Goal: Task Accomplishment & Management: Manage account settings

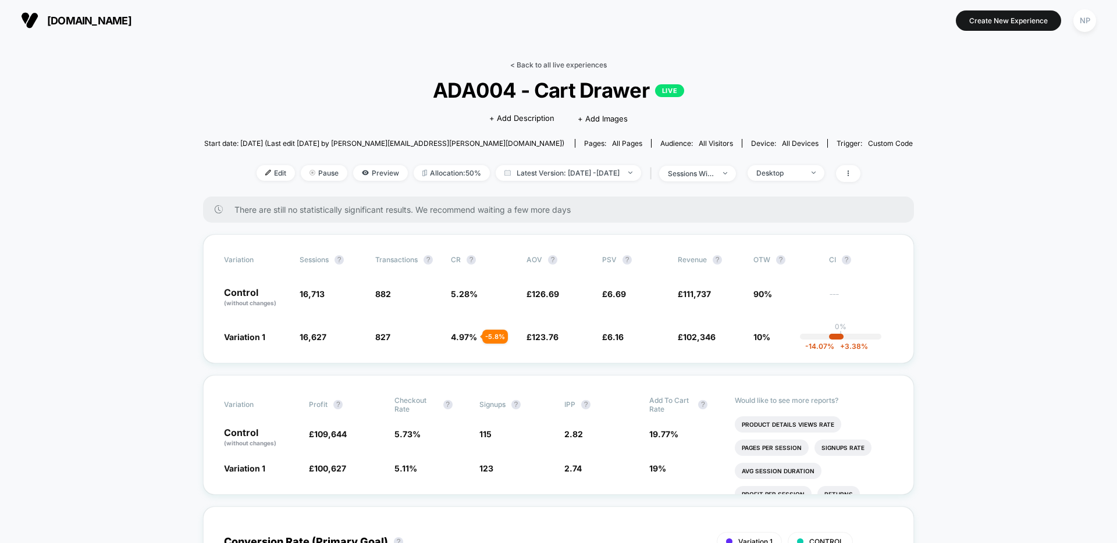
click at [552, 62] on link "< Back to all live experiences" at bounding box center [558, 64] width 97 height 9
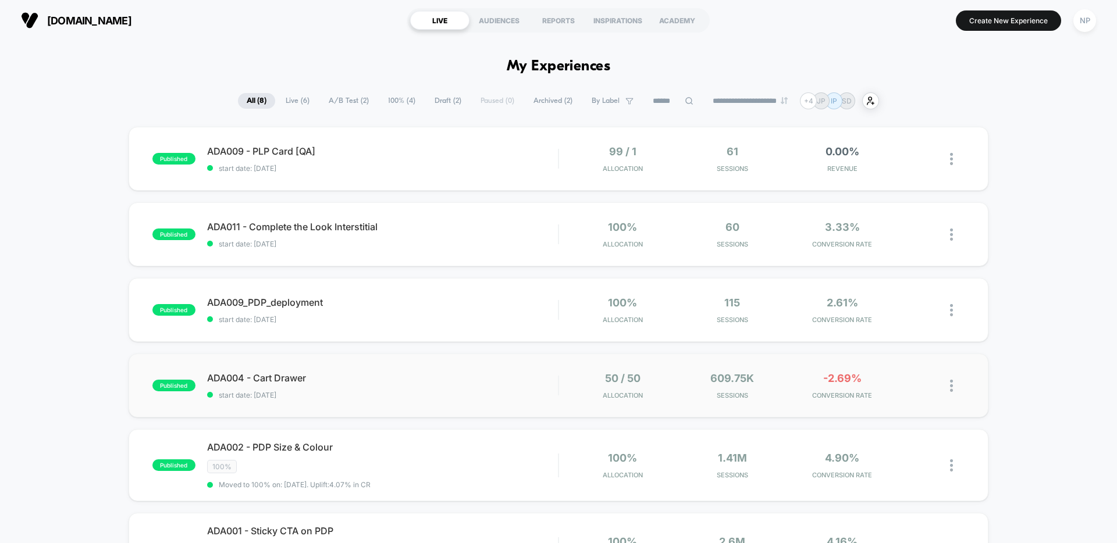
click at [512, 362] on div "published ADA004 - Cart Drawer start date: [DATE] 50 / 50 Allocation 609.75k Se…" at bounding box center [559, 386] width 860 height 64
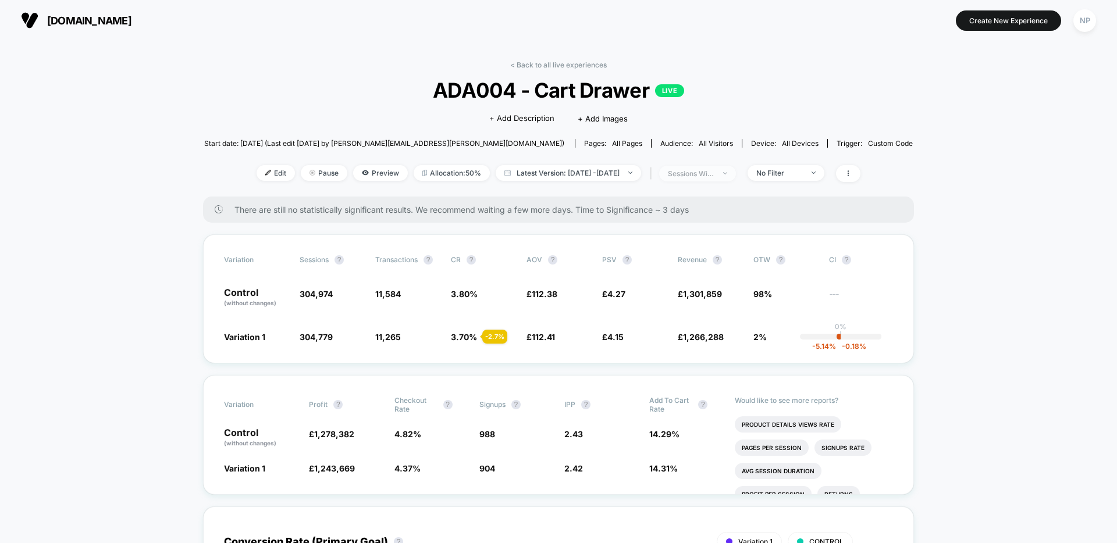
click at [736, 171] on span "sessions with impression" at bounding box center [697, 174] width 77 height 16
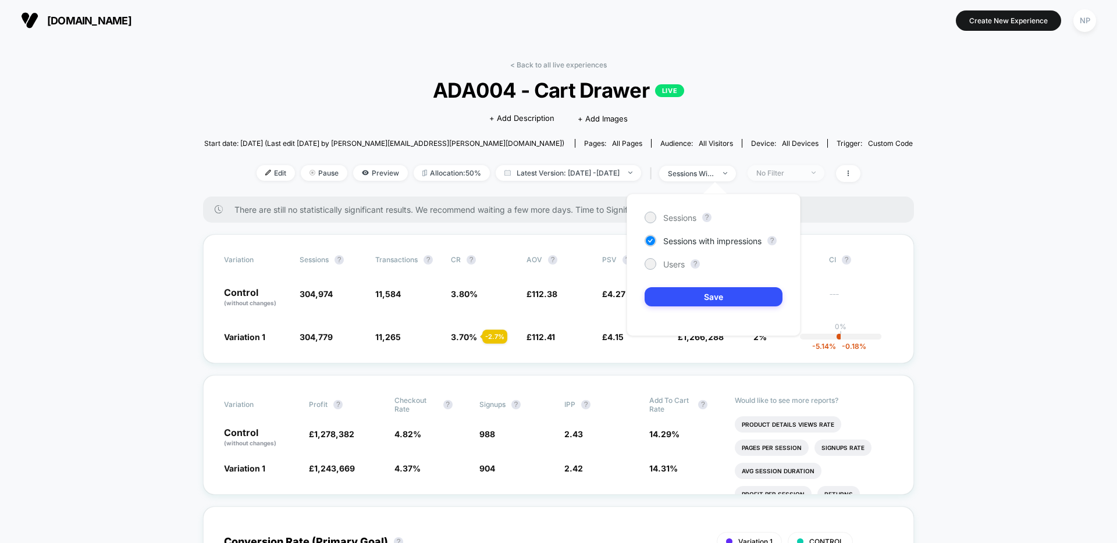
click at [799, 170] on div "No Filter" at bounding box center [779, 173] width 47 height 9
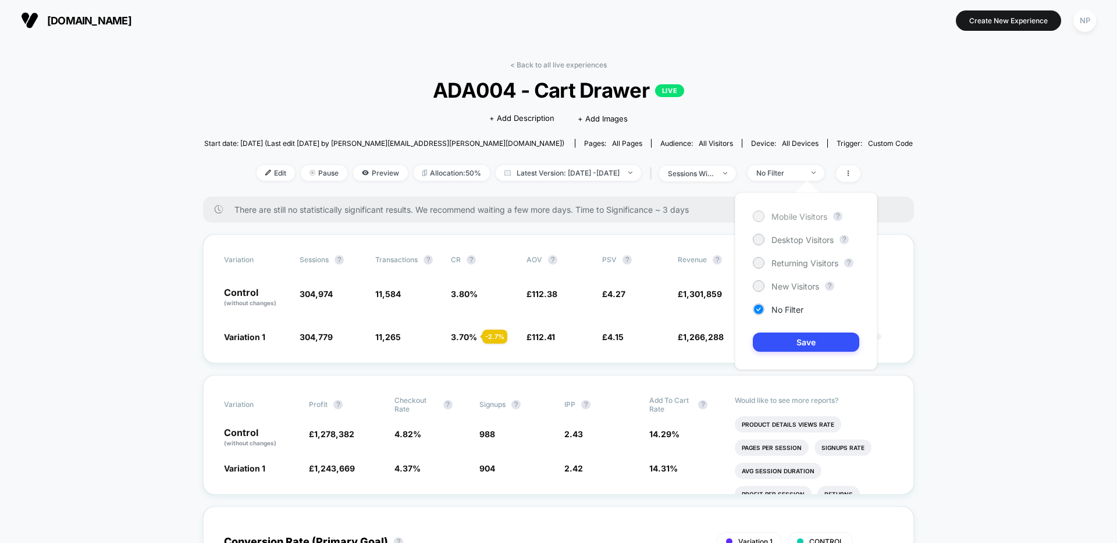
click at [789, 215] on span "Mobile Visitors" at bounding box center [799, 217] width 56 height 10
click at [776, 340] on button "Save" at bounding box center [806, 342] width 106 height 19
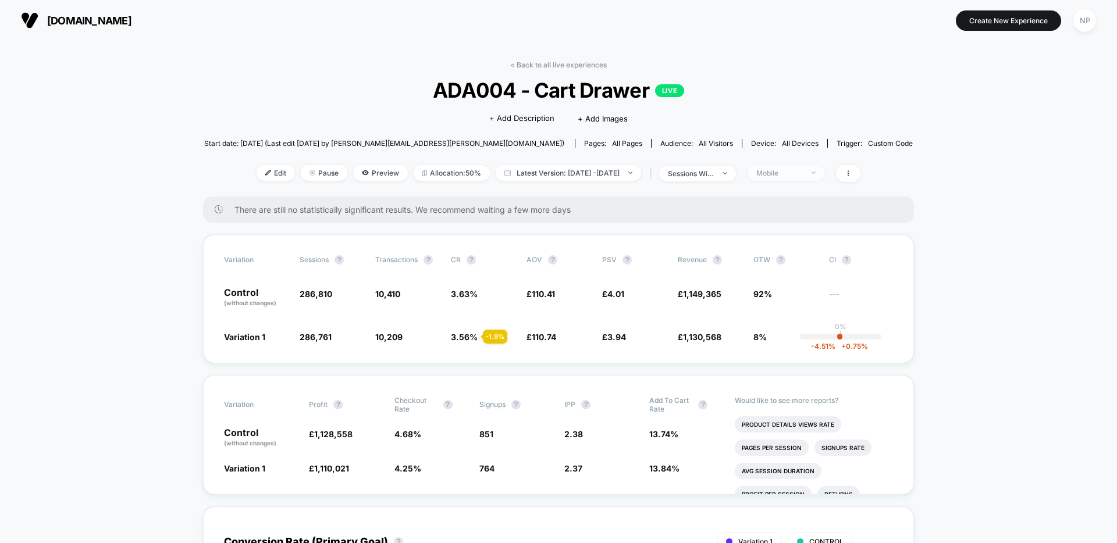
click at [782, 174] on div "Mobile" at bounding box center [779, 173] width 47 height 9
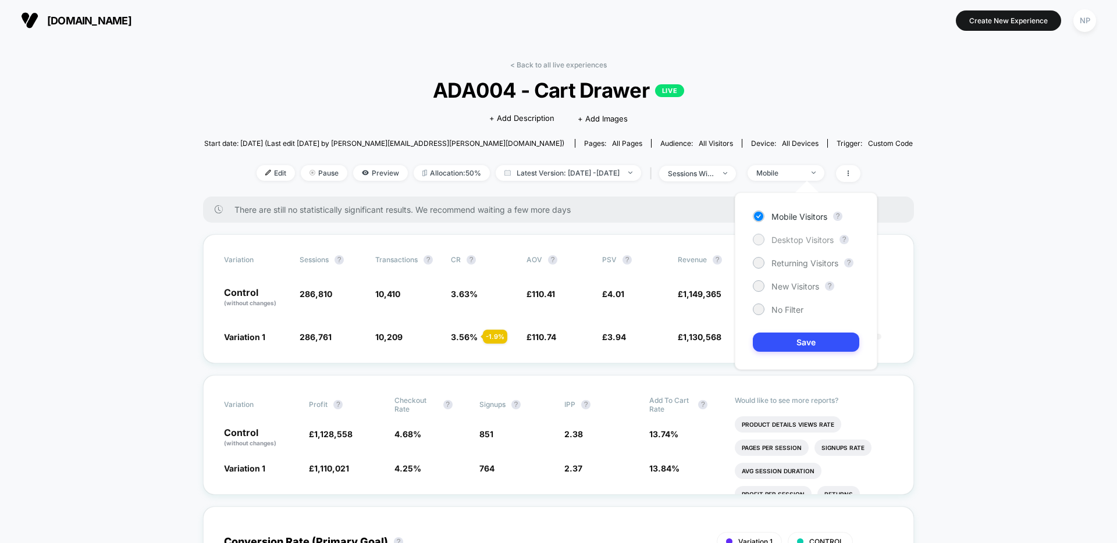
click at [787, 239] on span "Desktop Visitors" at bounding box center [802, 240] width 62 height 10
click at [782, 333] on button "Save" at bounding box center [806, 342] width 106 height 19
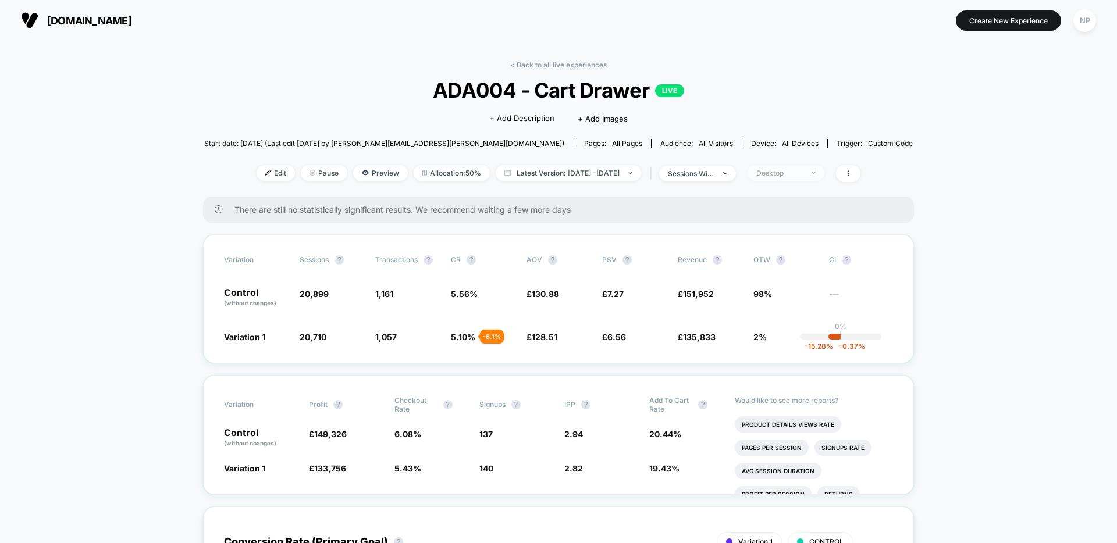
click at [802, 176] on div "Desktop" at bounding box center [779, 173] width 47 height 9
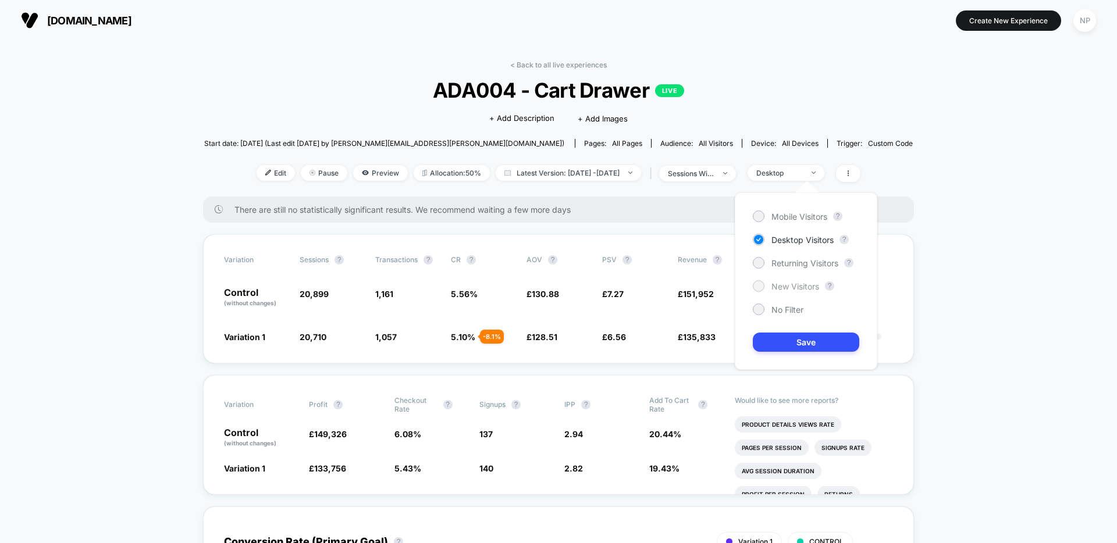
click at [788, 283] on span "New Visitors" at bounding box center [795, 286] width 48 height 10
click at [780, 337] on button "Save" at bounding box center [806, 342] width 106 height 19
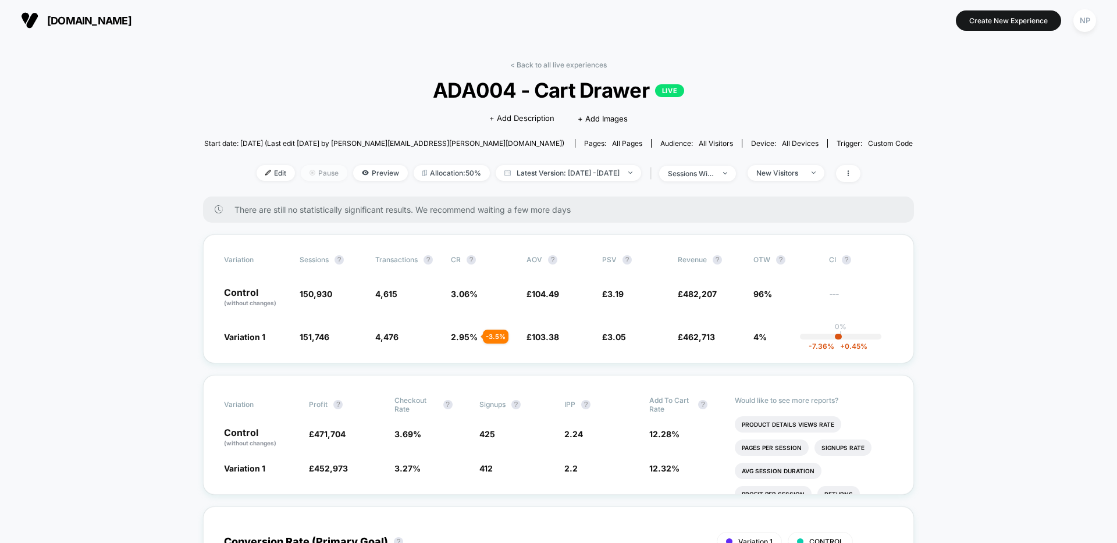
click at [301, 172] on span "Pause" at bounding box center [324, 173] width 47 height 16
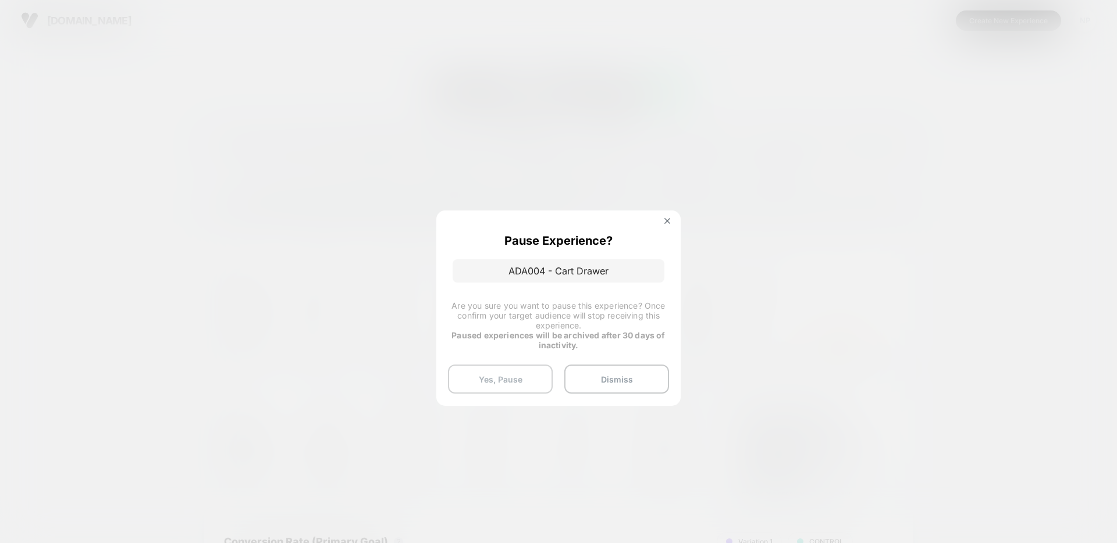
click at [511, 385] on button "Yes, Pause" at bounding box center [500, 379] width 105 height 29
